Goal: Check status: Check status

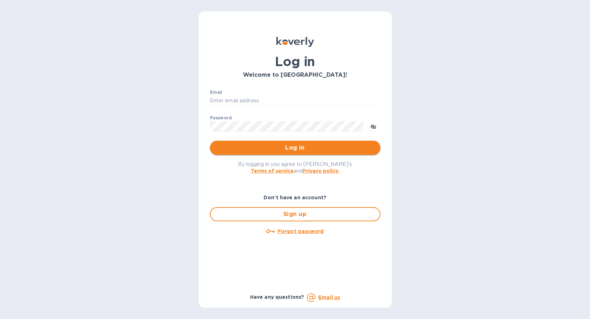
type input "gabriela@langschwander.com"
click at [299, 143] on button "Log in" at bounding box center [295, 148] width 170 height 14
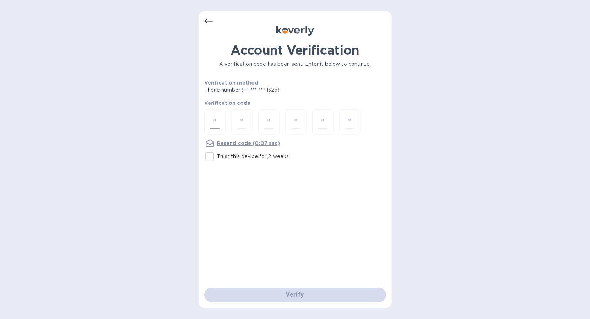
click at [217, 127] on input "number" at bounding box center [214, 121] width 9 height 13
type input "8"
type input "9"
type input "2"
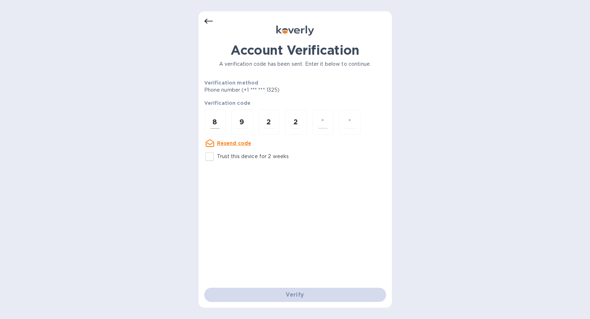
type input "0"
type input "6"
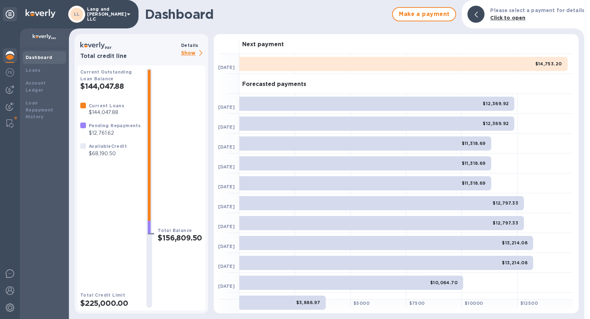
click at [9, 56] on img at bounding box center [10, 55] width 9 height 9
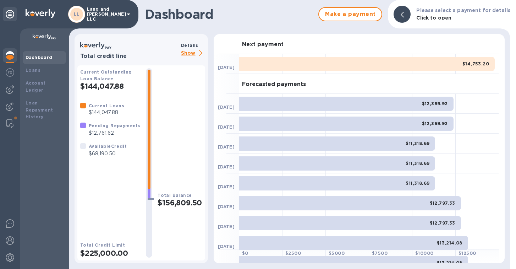
click at [192, 52] on p "Show" at bounding box center [193, 53] width 24 height 9
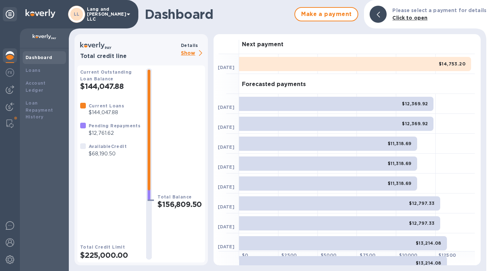
click at [198, 51] on p "Show" at bounding box center [193, 53] width 24 height 9
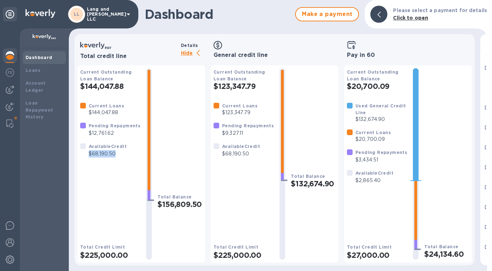
drag, startPoint x: 90, startPoint y: 156, endPoint x: 118, endPoint y: 153, distance: 27.8
click at [118, 153] on p "$68,190.50" at bounding box center [108, 153] width 38 height 7
drag, startPoint x: 81, startPoint y: 84, endPoint x: 124, endPoint y: 84, distance: 43.3
click at [124, 84] on h2 "$144,047.88" at bounding box center [110, 86] width 60 height 9
